Goal: Information Seeking & Learning: Understand process/instructions

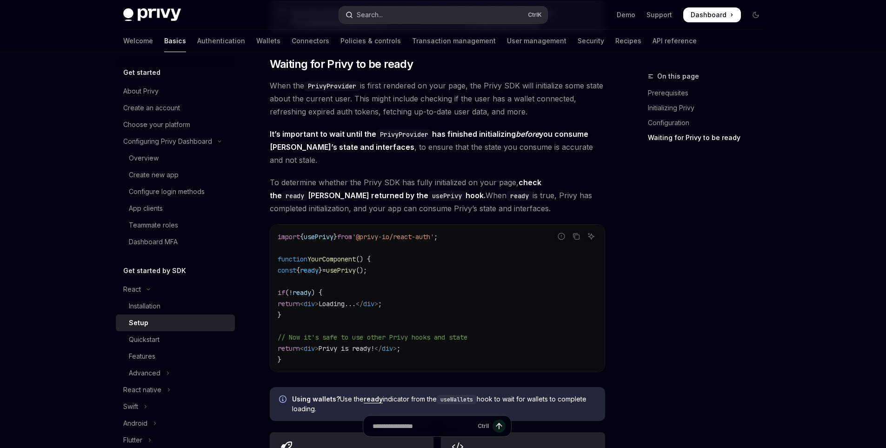
scroll to position [46, 0]
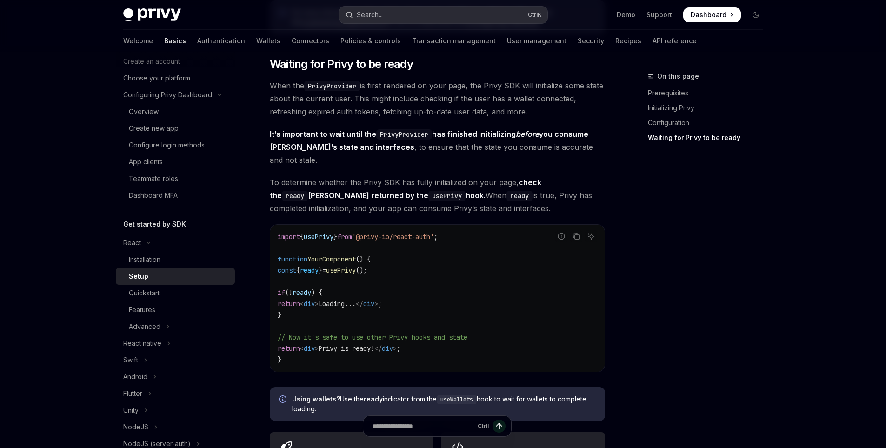
click at [357, 15] on div "Search..." at bounding box center [363, 14] width 37 height 11
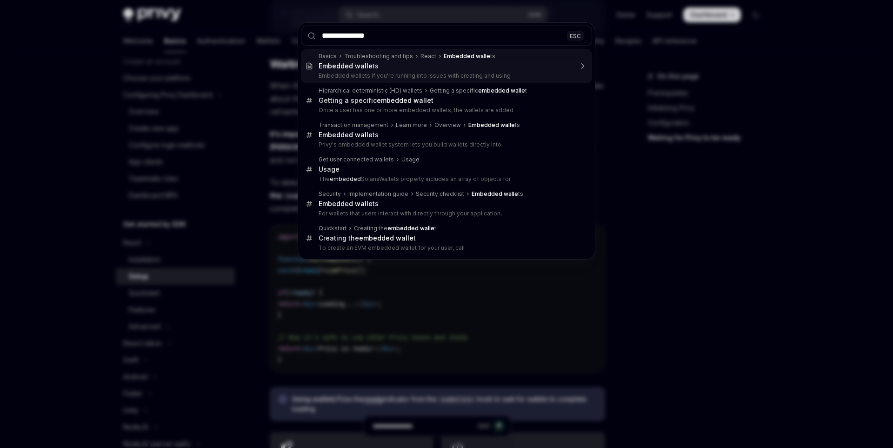
type input "**********"
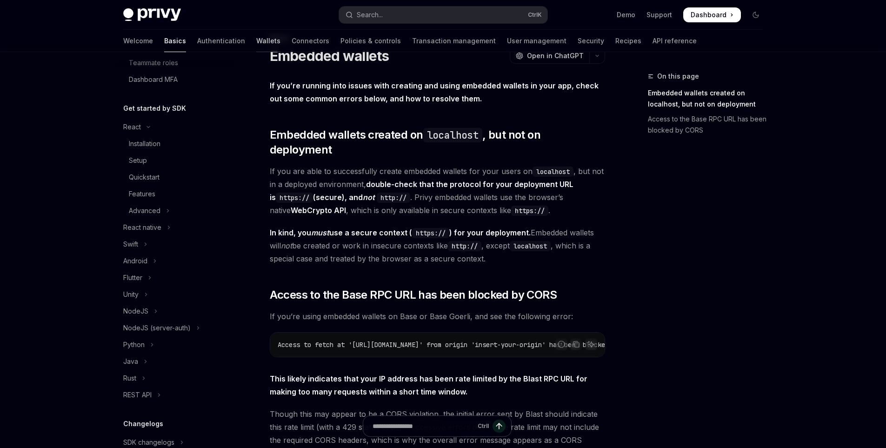
scroll to position [23, 0]
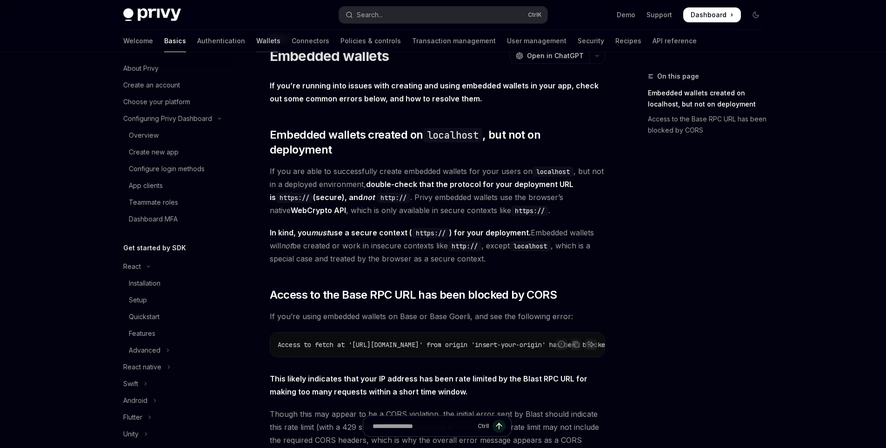
click at [256, 38] on link "Wallets" at bounding box center [268, 41] width 24 height 22
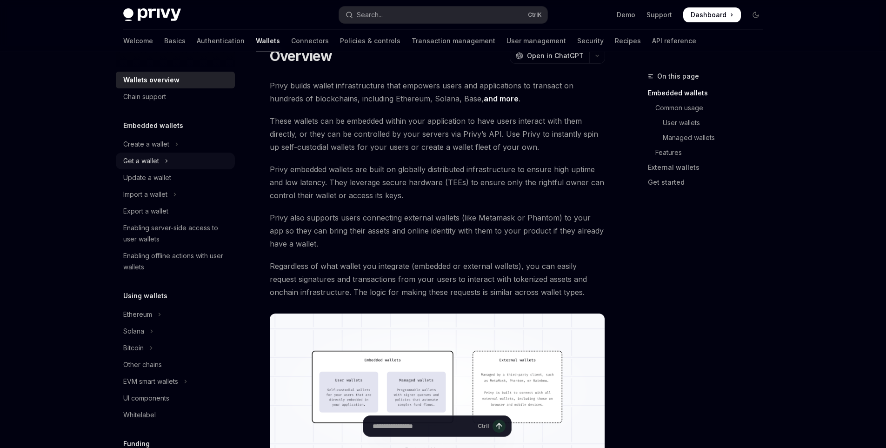
click at [177, 156] on button "Get a wallet" at bounding box center [175, 161] width 119 height 17
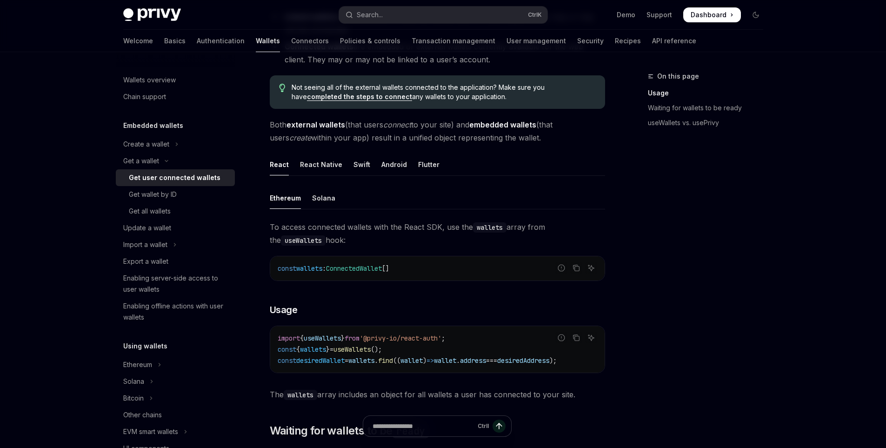
scroll to position [364, 0]
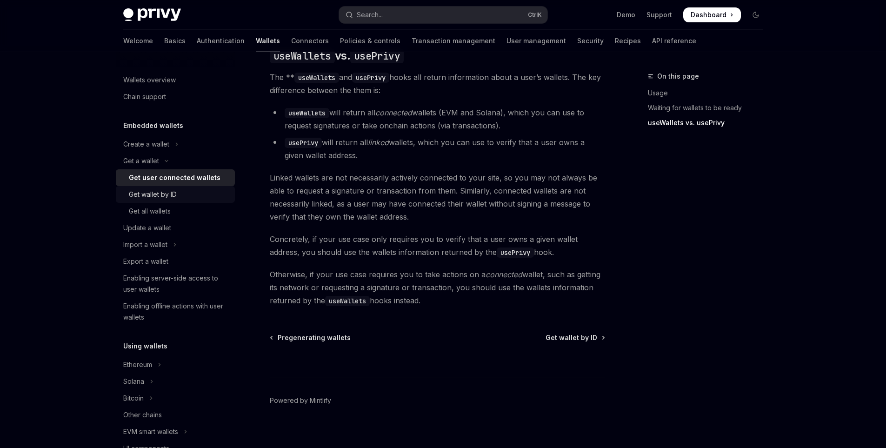
click at [176, 193] on div "Get wallet by ID" at bounding box center [153, 194] width 48 height 11
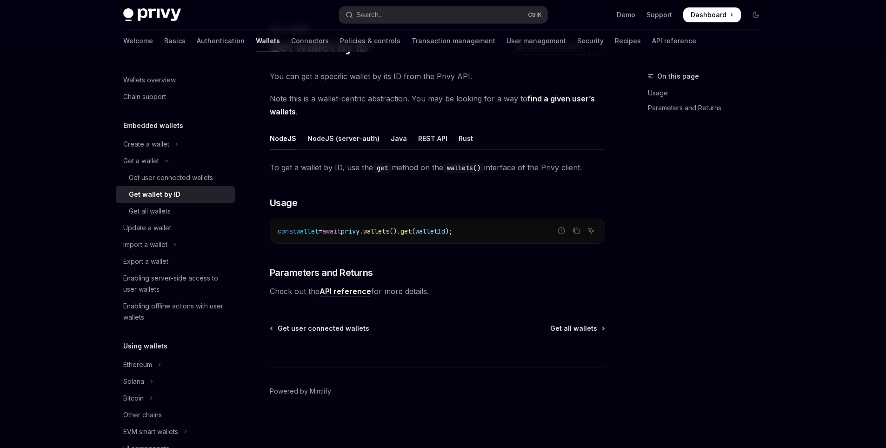
scroll to position [47, 0]
click at [162, 207] on div "Get all wallets" at bounding box center [150, 211] width 42 height 11
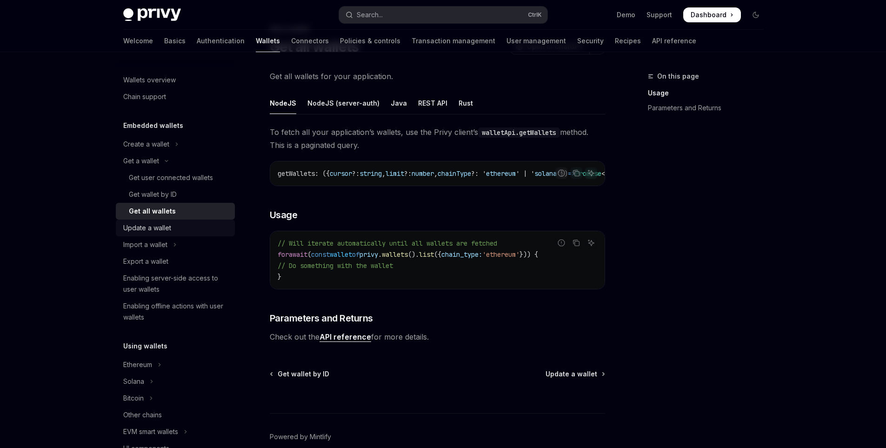
click at [166, 231] on div "Update a wallet" at bounding box center [147, 227] width 48 height 11
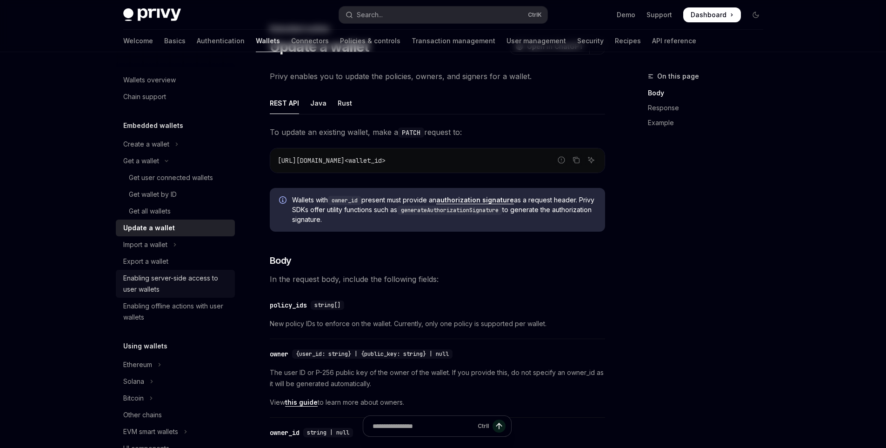
scroll to position [1, 0]
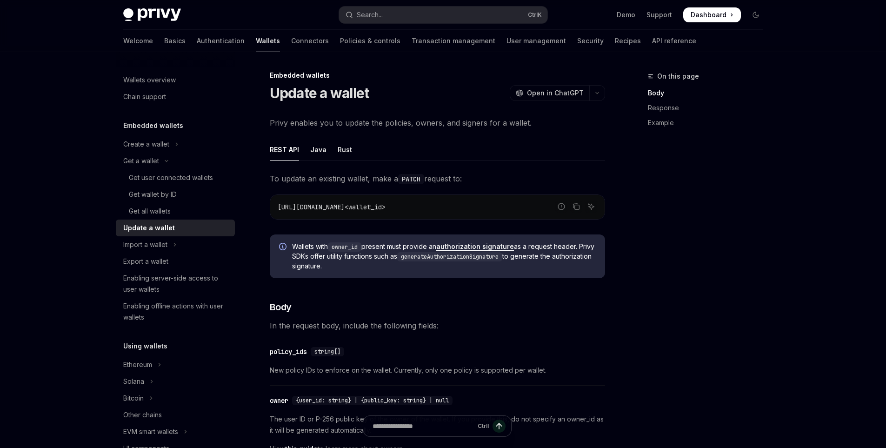
click at [162, 319] on div "WE VALUE YOUR PRIVACY This site uses cookies and related technologies, as descr…" at bounding box center [422, 372] width 591 height 114
click at [164, 308] on div "Enabling offline actions with user wallets" at bounding box center [176, 311] width 106 height 22
type textarea "*"
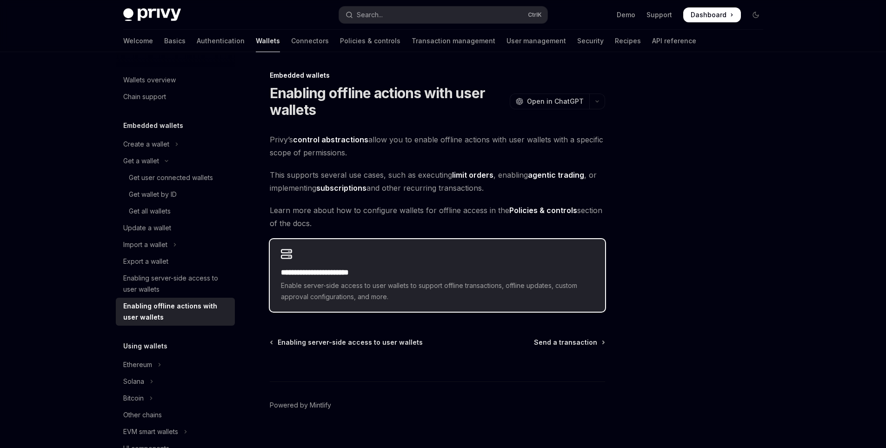
scroll to position [15, 0]
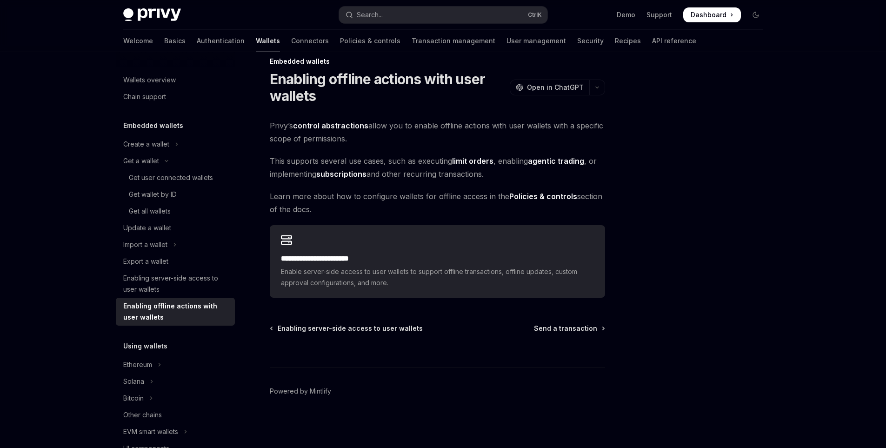
click at [155, 365] on div "This site uses cookies and related technologies, as described in our privacy po…" at bounding box center [422, 362] width 591 height 19
click at [142, 364] on div "This site uses cookies and related technologies, as described in our privacy po…" at bounding box center [422, 362] width 591 height 19
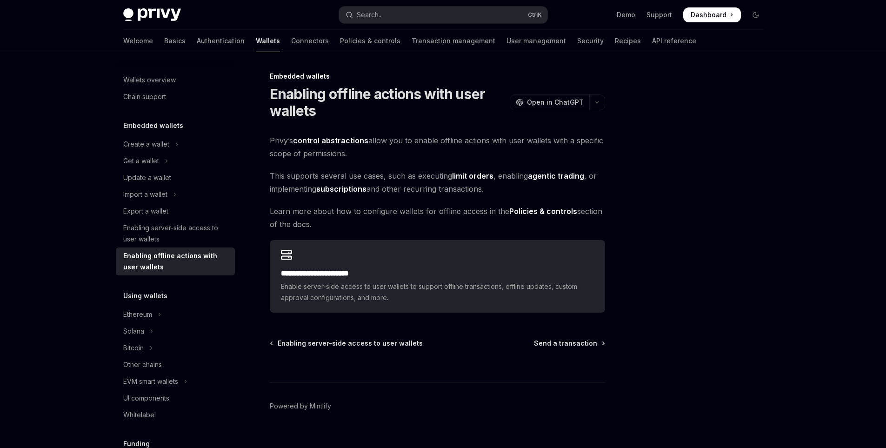
scroll to position [15, 0]
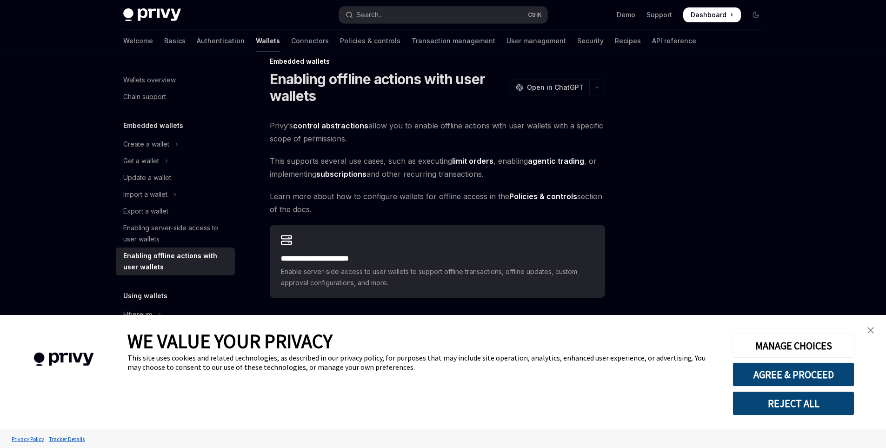
click at [876, 325] on link "close banner" at bounding box center [870, 330] width 19 height 19
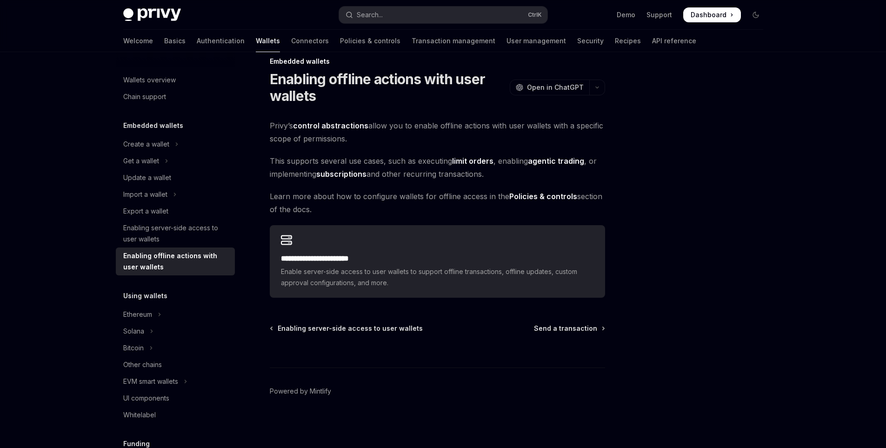
drag, startPoint x: 145, startPoint y: 314, endPoint x: 150, endPoint y: 318, distance: 7.3
click at [146, 314] on div "Ethereum" at bounding box center [137, 314] width 29 height 11
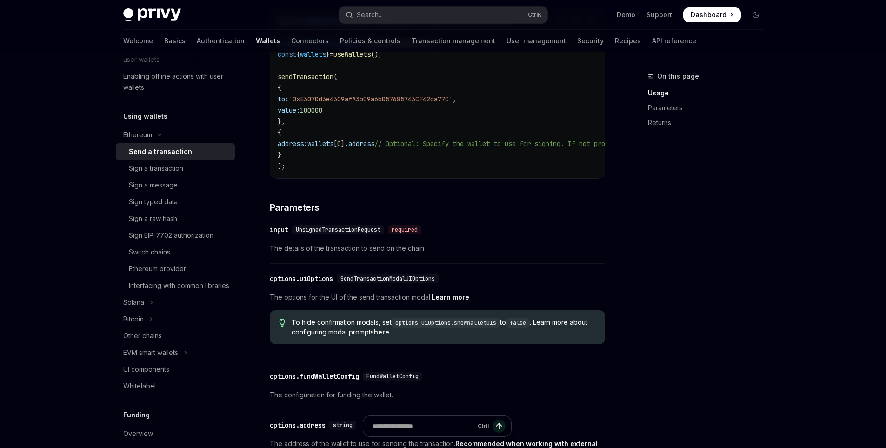
scroll to position [184, 0]
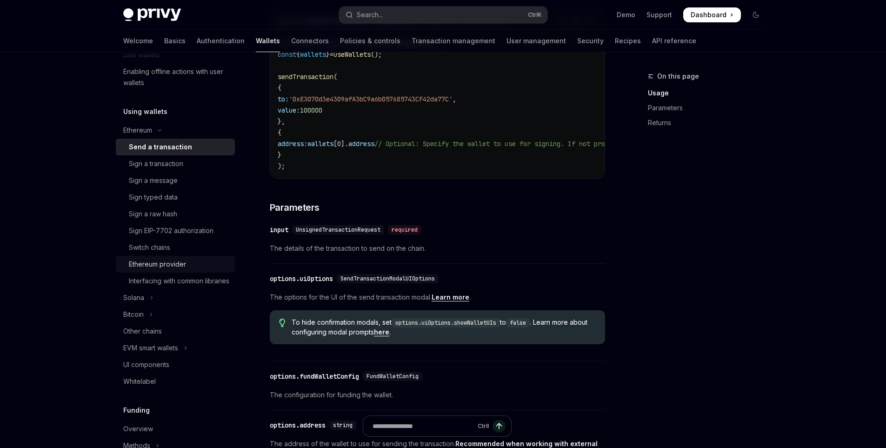
click at [151, 263] on div "Ethereum provider" at bounding box center [157, 264] width 57 height 11
type textarea "*"
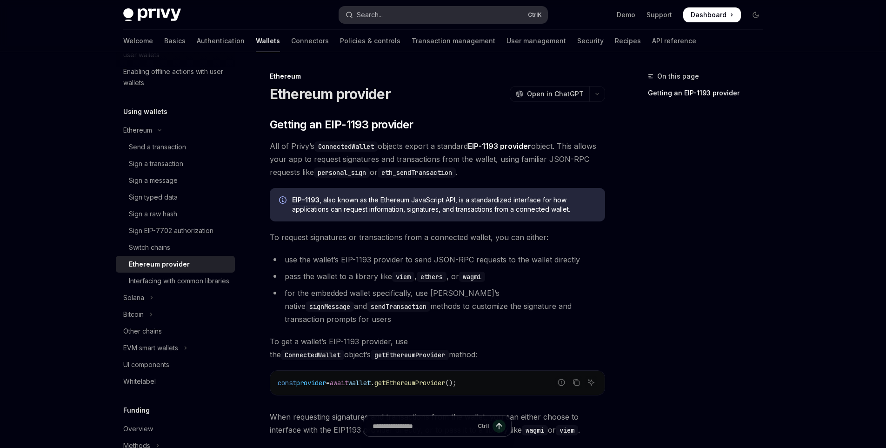
click at [412, 18] on button "Search... Ctrl K" at bounding box center [443, 15] width 208 height 17
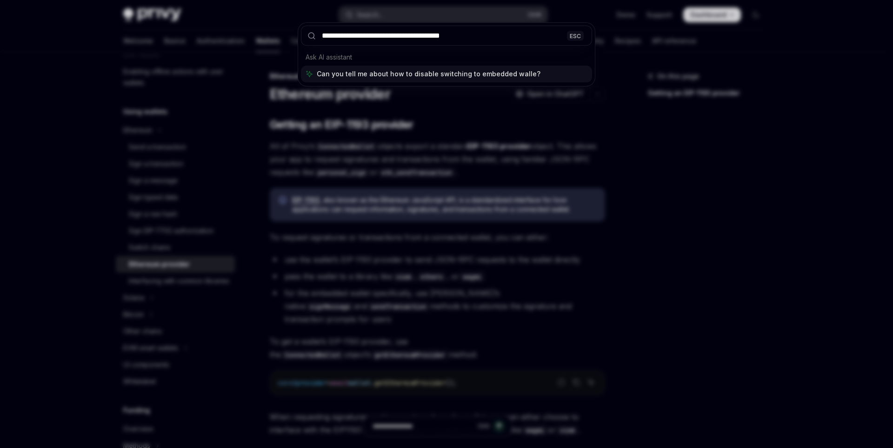
type input "**********"
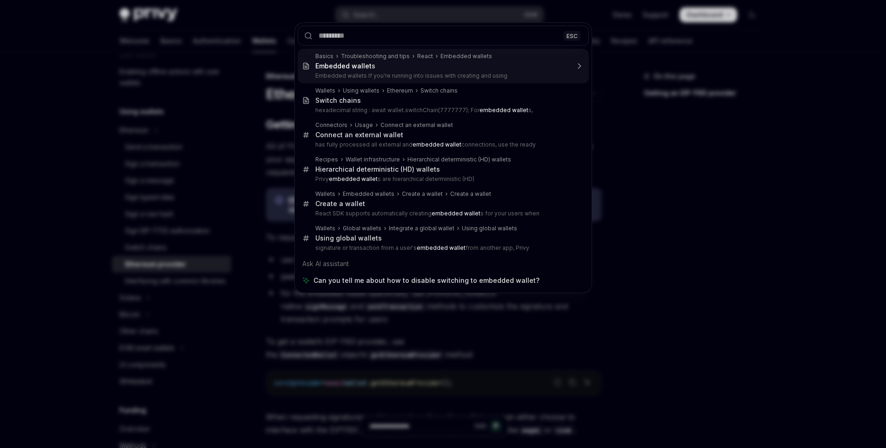
type textarea "*"
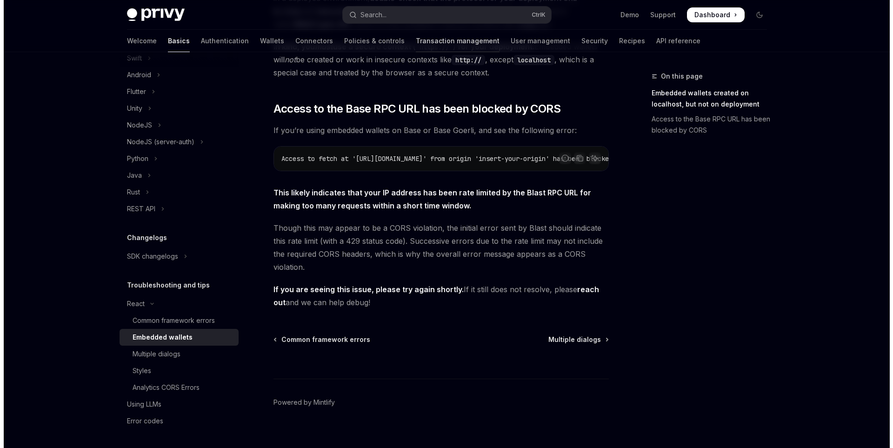
scroll to position [131, 0]
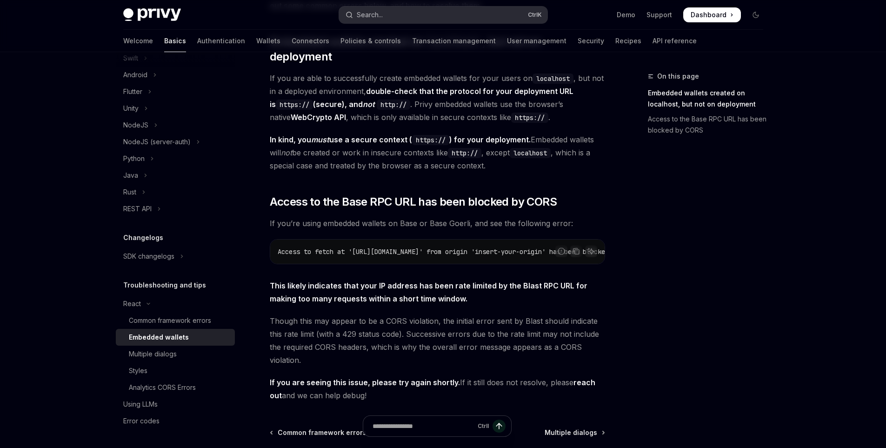
click at [393, 7] on button "Search... Ctrl K" at bounding box center [443, 15] width 208 height 17
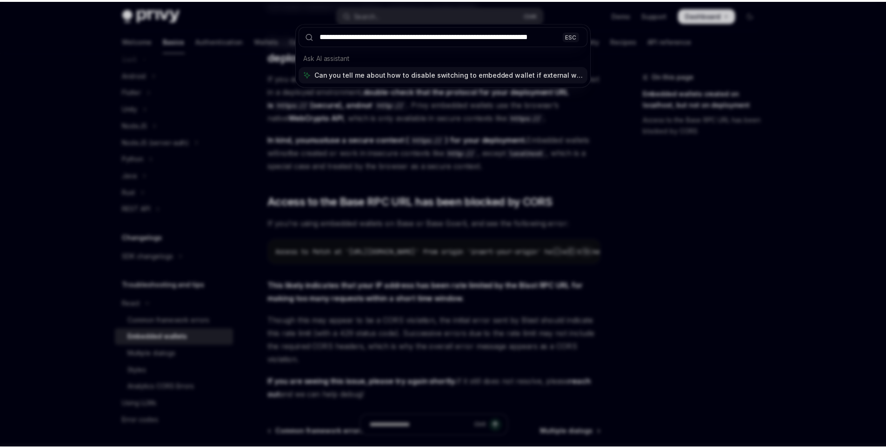
scroll to position [0, 2]
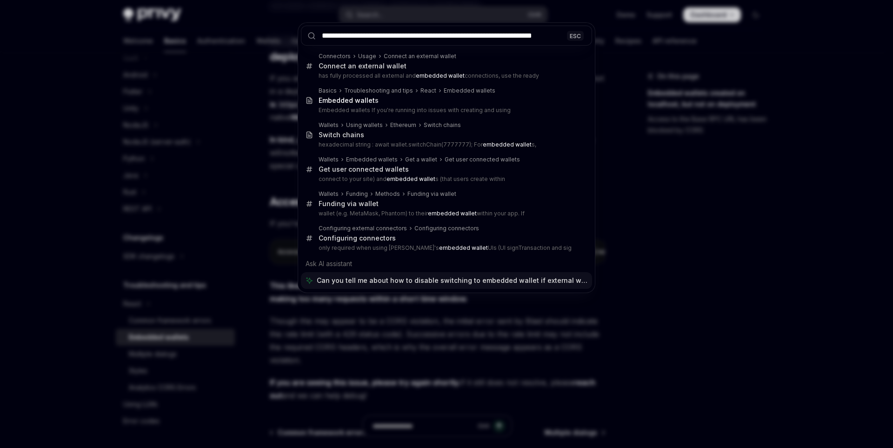
type input "**********"
type textarea "*"
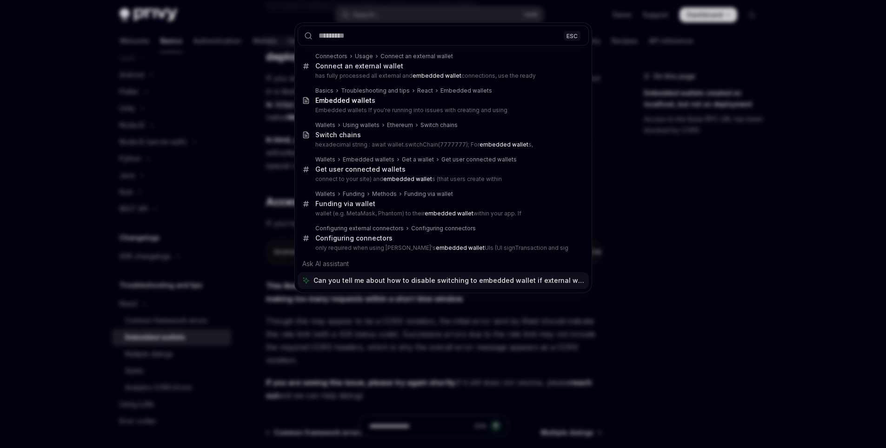
scroll to position [0, 0]
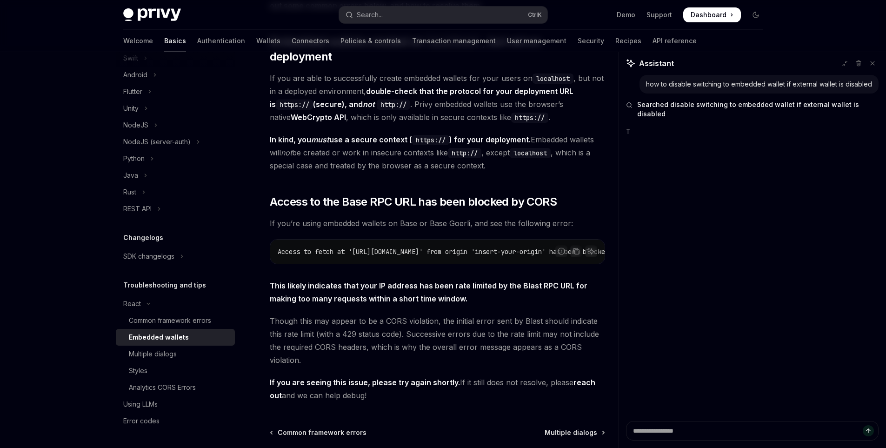
type textarea "*"
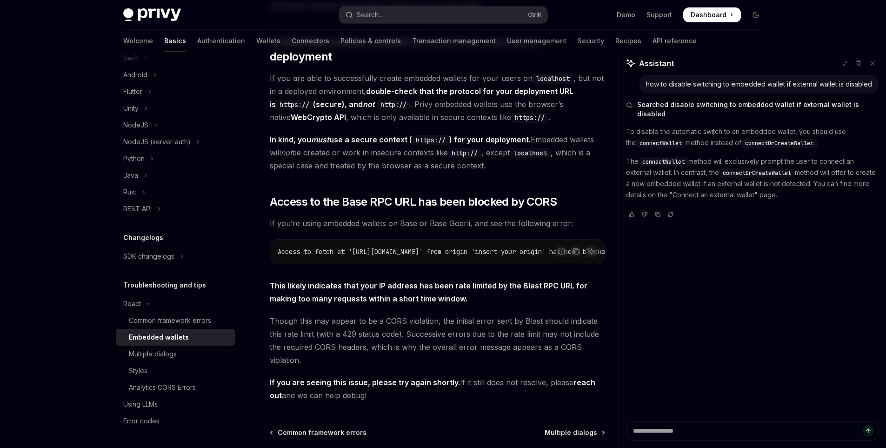
click at [763, 139] on span "connectOrCreateWallet" at bounding box center [779, 142] width 68 height 7
